Goal: Find specific page/section: Find specific page/section

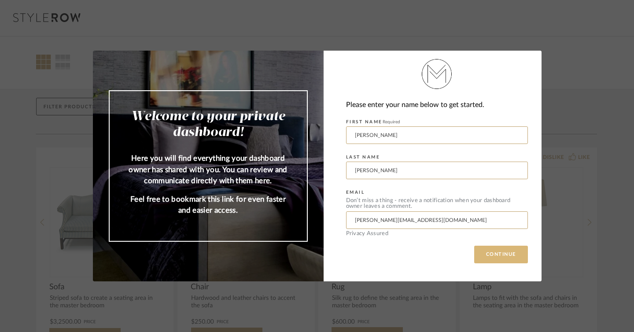
click at [491, 252] on button "CONTINUE" at bounding box center [501, 255] width 54 height 18
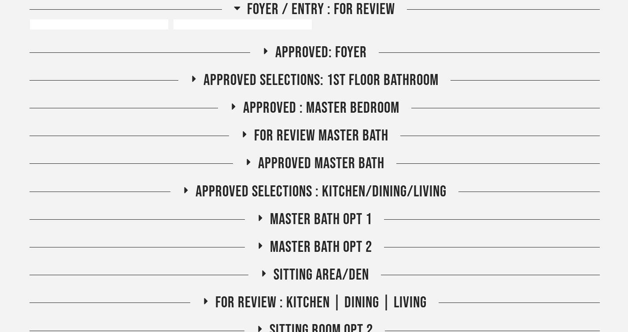
scroll to position [1056, 0]
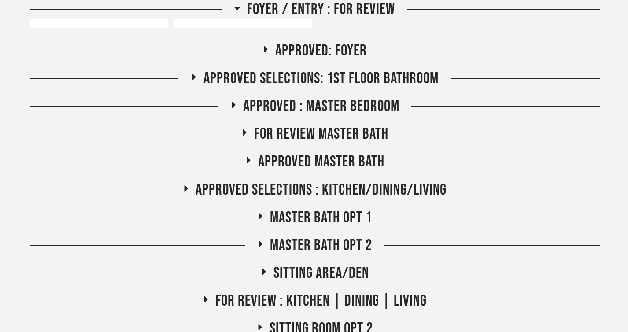
click at [318, 131] on span "FOR REVIEW Master Bath" at bounding box center [321, 134] width 134 height 19
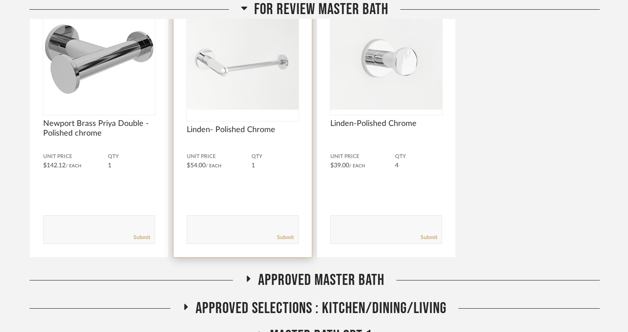
scroll to position [1227, 0]
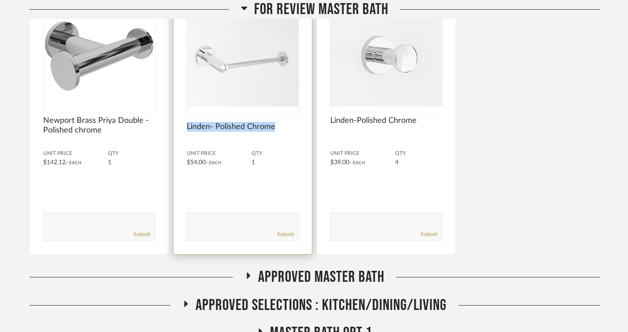
drag, startPoint x: 186, startPoint y: 129, endPoint x: 292, endPoint y: 123, distance: 106.3
click at [292, 122] on div "DISLIKE LIKE Linden- Polished Chrome Unit Price $54.00 / Each QTY 1 Comments: S…" at bounding box center [243, 118] width 138 height 272
copy span "Linden- Polished Chrome"
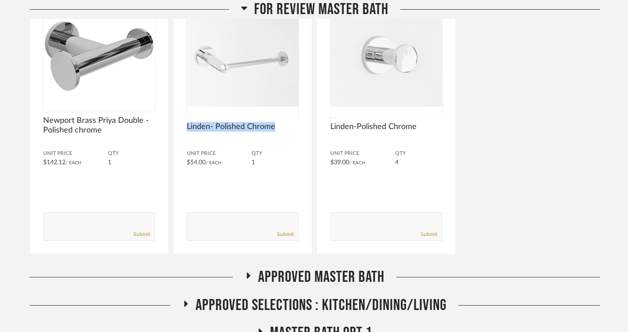
click at [244, 4] on icon at bounding box center [244, 8] width 7 height 11
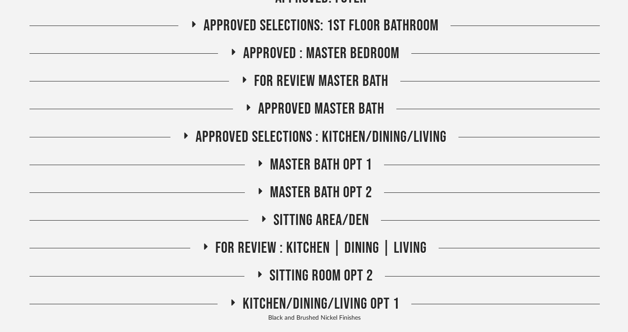
scroll to position [1105, 0]
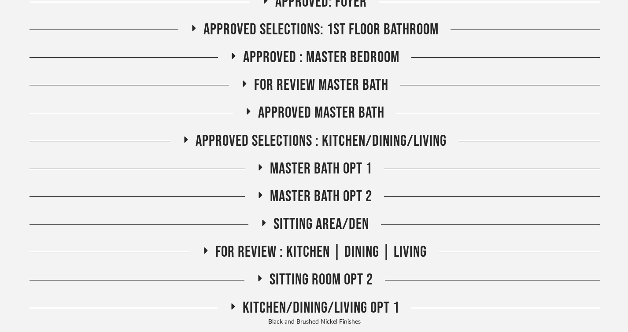
click at [273, 109] on span "Approved Master Bath" at bounding box center [321, 112] width 126 height 19
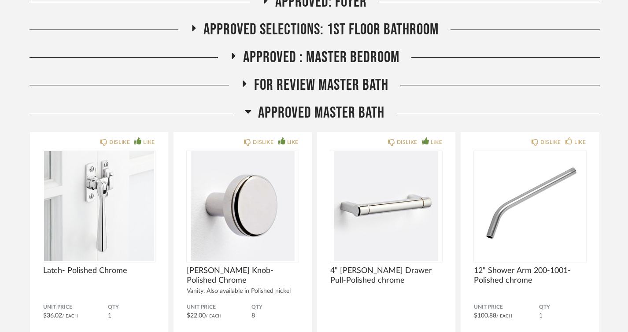
click at [270, 108] on span "Approved Master Bath" at bounding box center [321, 112] width 126 height 19
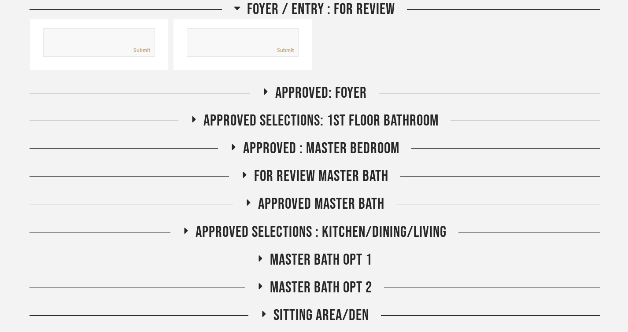
scroll to position [1014, 0]
click at [244, 123] on span "Approved Selections: 1st Floor Bathroom" at bounding box center [320, 121] width 235 height 19
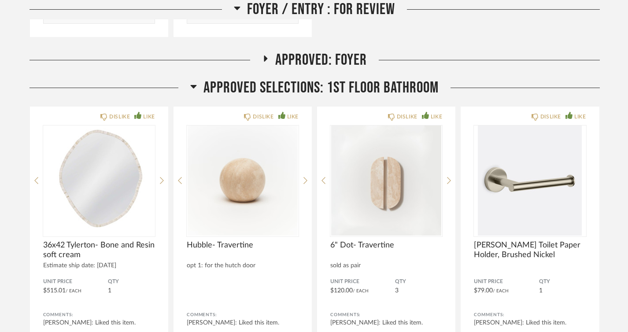
scroll to position [1049, 0]
